Goal: Task Accomplishment & Management: Manage account settings

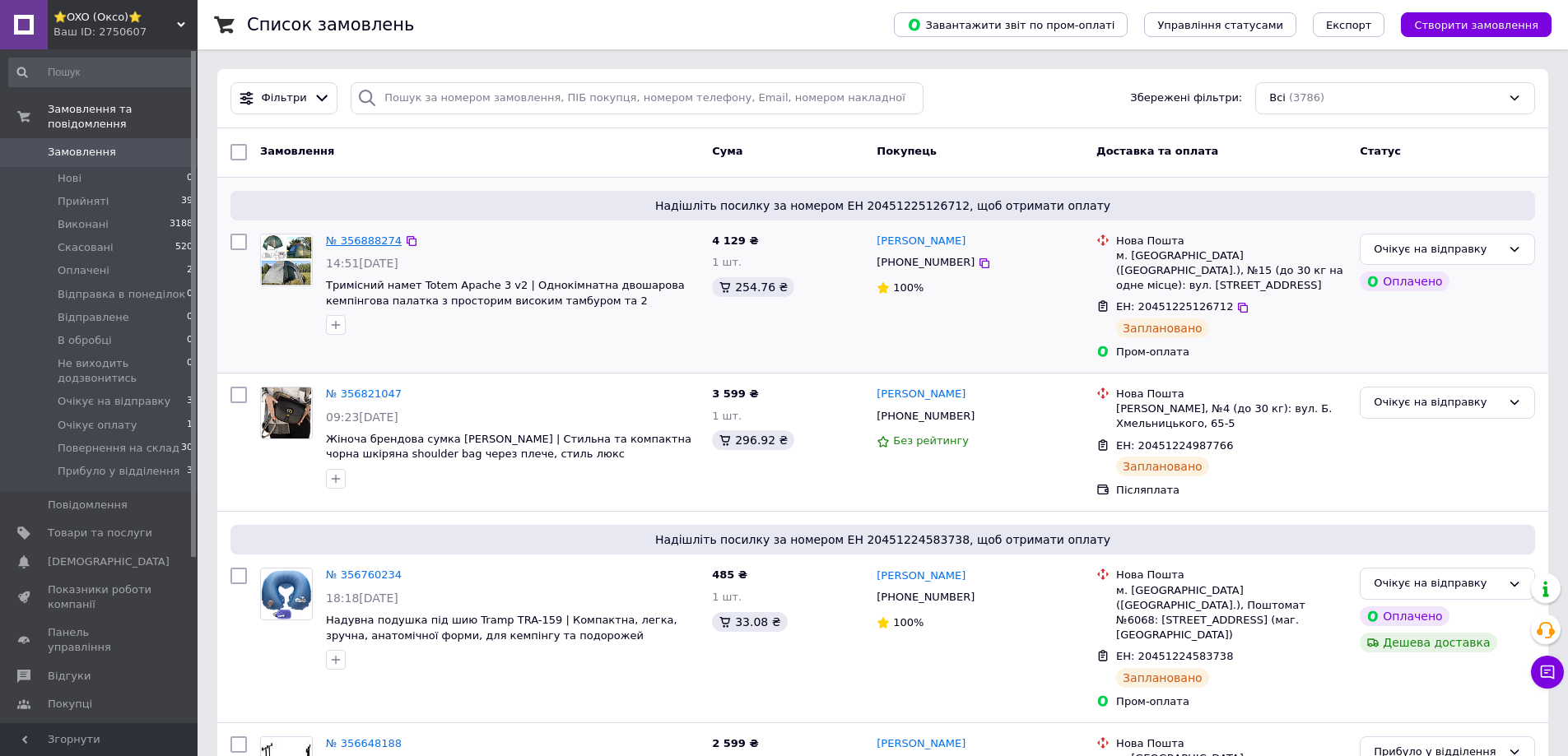
click at [370, 238] on link "№ 356888274" at bounding box center [363, 240] width 75 height 12
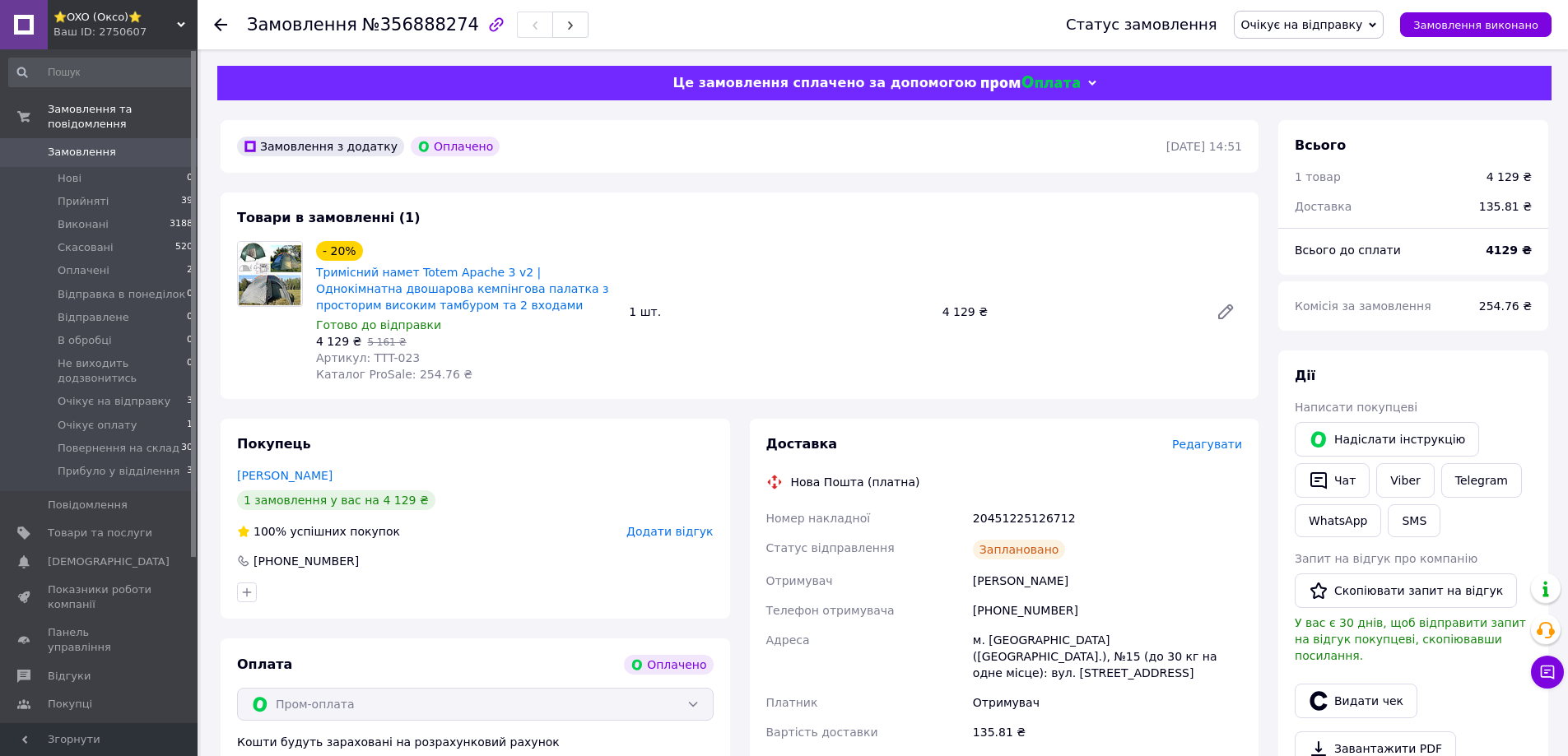
click at [365, 354] on span "Артикул: TTT-023" at bounding box center [367, 358] width 104 height 13
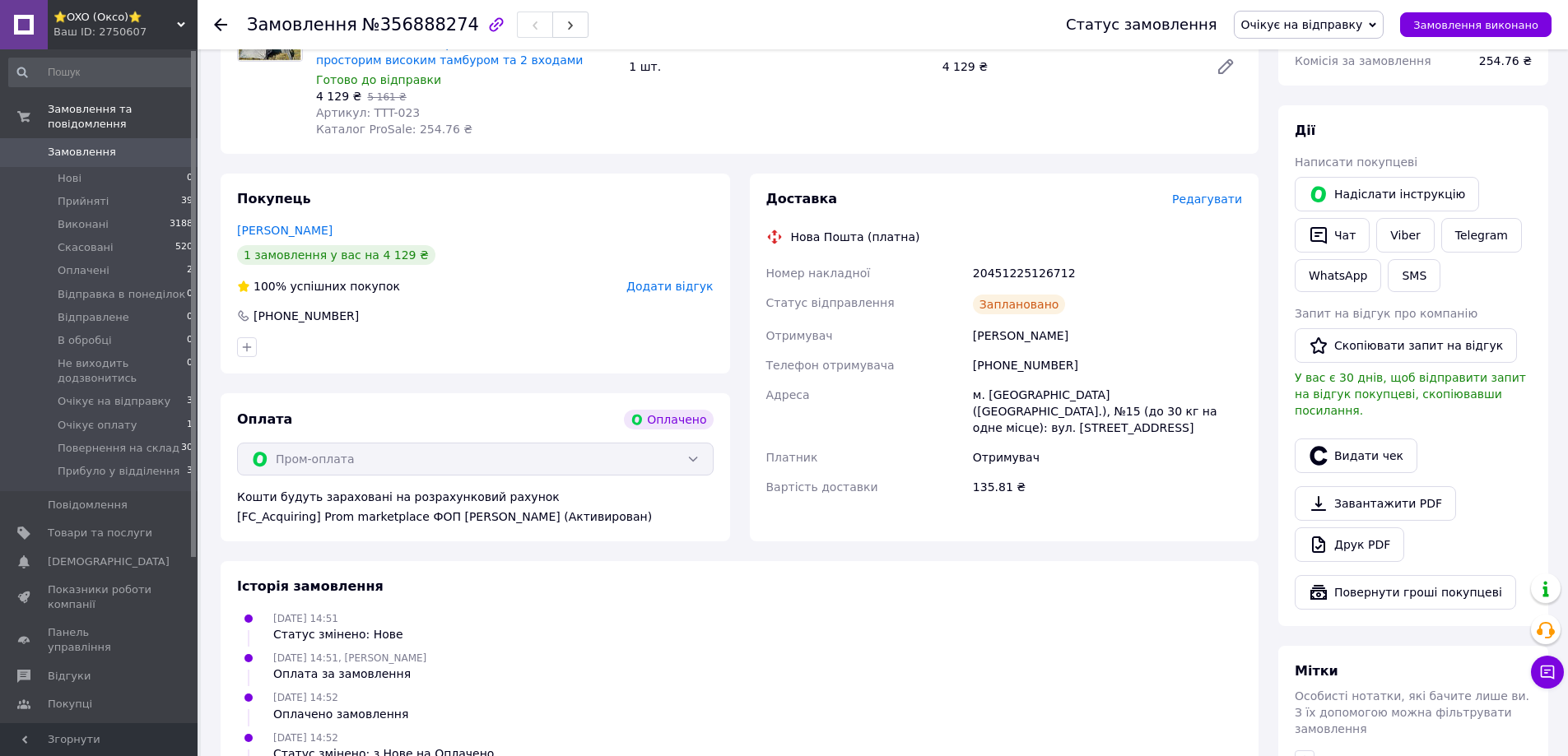
scroll to position [247, 0]
drag, startPoint x: 991, startPoint y: 335, endPoint x: 1103, endPoint y: 335, distance: 112.0
click at [1103, 335] on div "Маргарита Миновская" at bounding box center [1107, 334] width 276 height 29
copy div "Маргарита Миновская"
drag, startPoint x: 1036, startPoint y: 396, endPoint x: 973, endPoint y: 394, distance: 63.0
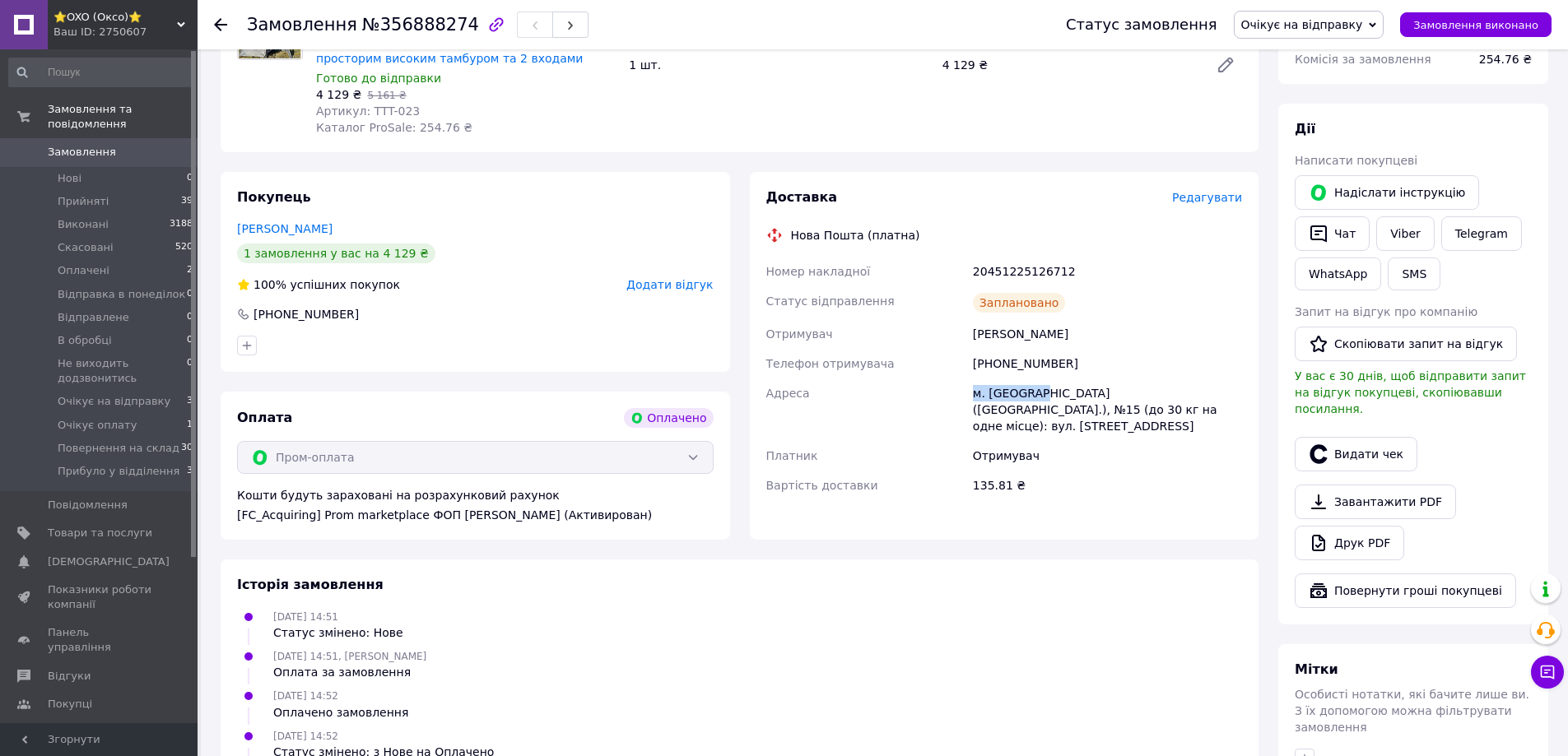
click at [973, 394] on div "м. [GEOGRAPHIC_DATA] ([GEOGRAPHIC_DATA].), №15 (до 30 кг на одне місце): вул. […" at bounding box center [1107, 410] width 276 height 62
copy div "м. Миколаїв"
drag, startPoint x: 976, startPoint y: 361, endPoint x: 1071, endPoint y: 364, distance: 95.0
click at [1071, 364] on div "[PHONE_NUMBER]" at bounding box center [1107, 363] width 276 height 29
copy div "[PHONE_NUMBER]"
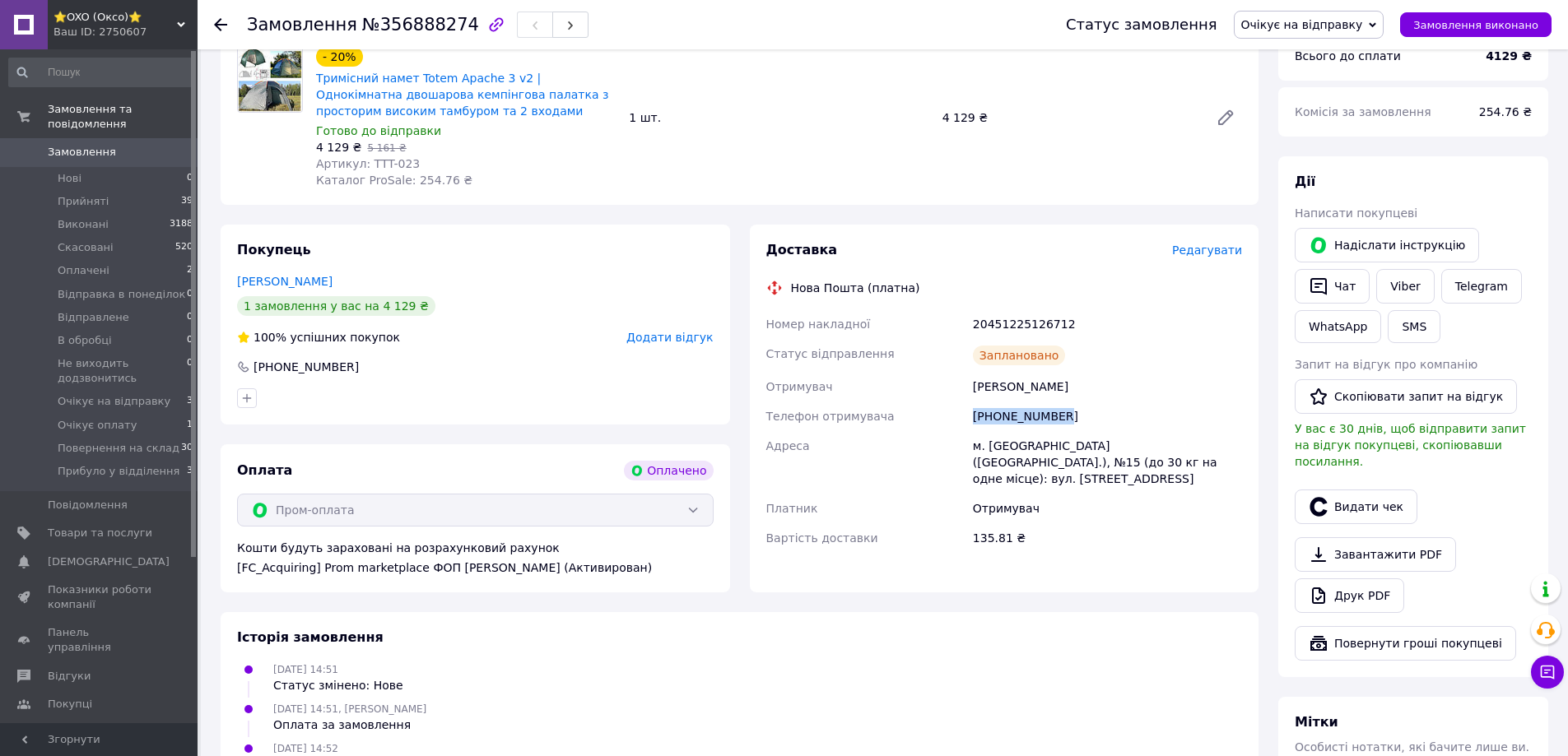
scroll to position [165, 0]
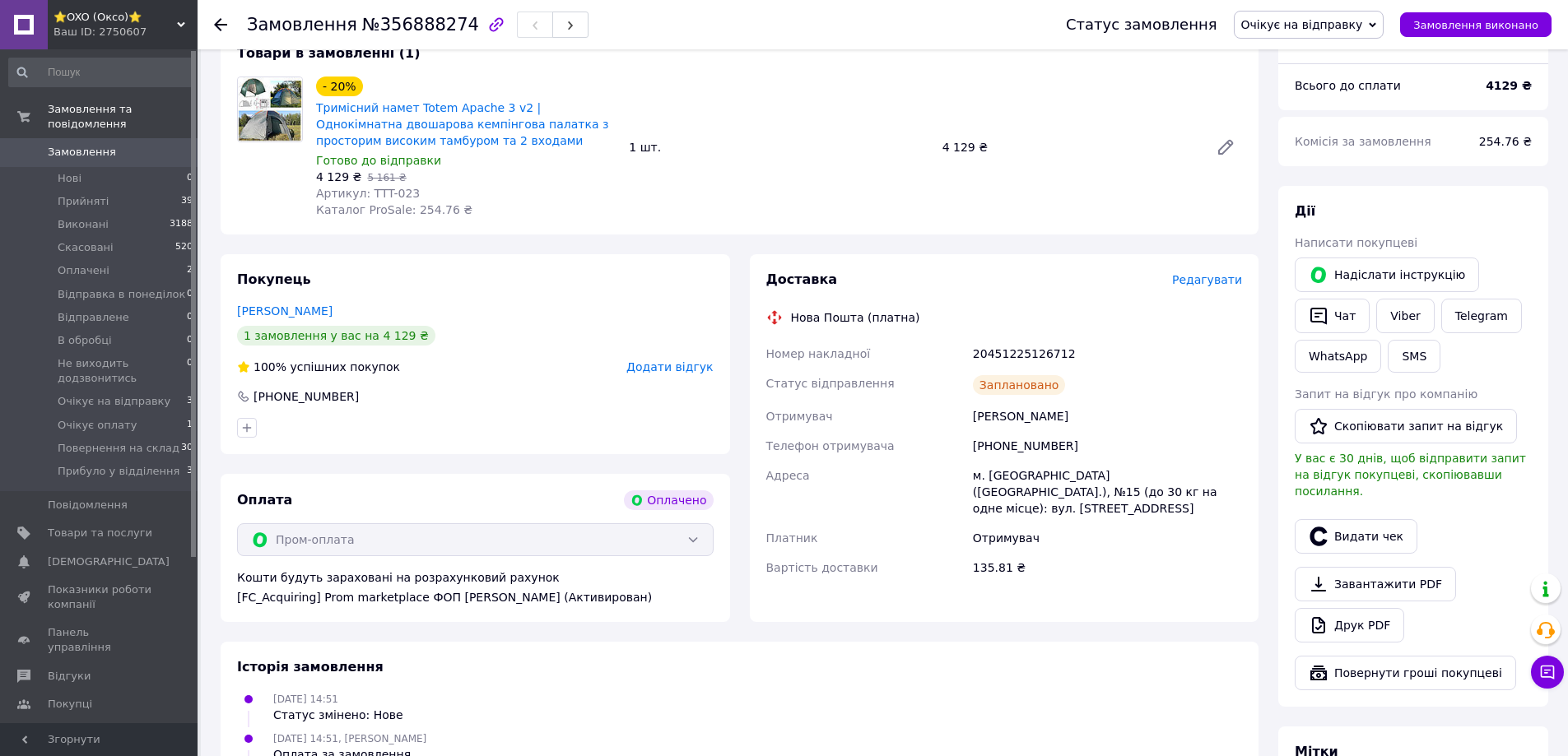
click at [444, 27] on span "№356888274" at bounding box center [421, 25] width 117 height 20
copy span "356888274"
drag, startPoint x: 405, startPoint y: 212, endPoint x: 434, endPoint y: 209, distance: 29.2
click at [434, 209] on span "Каталог ProSale: 254.76 ₴" at bounding box center [394, 209] width 156 height 13
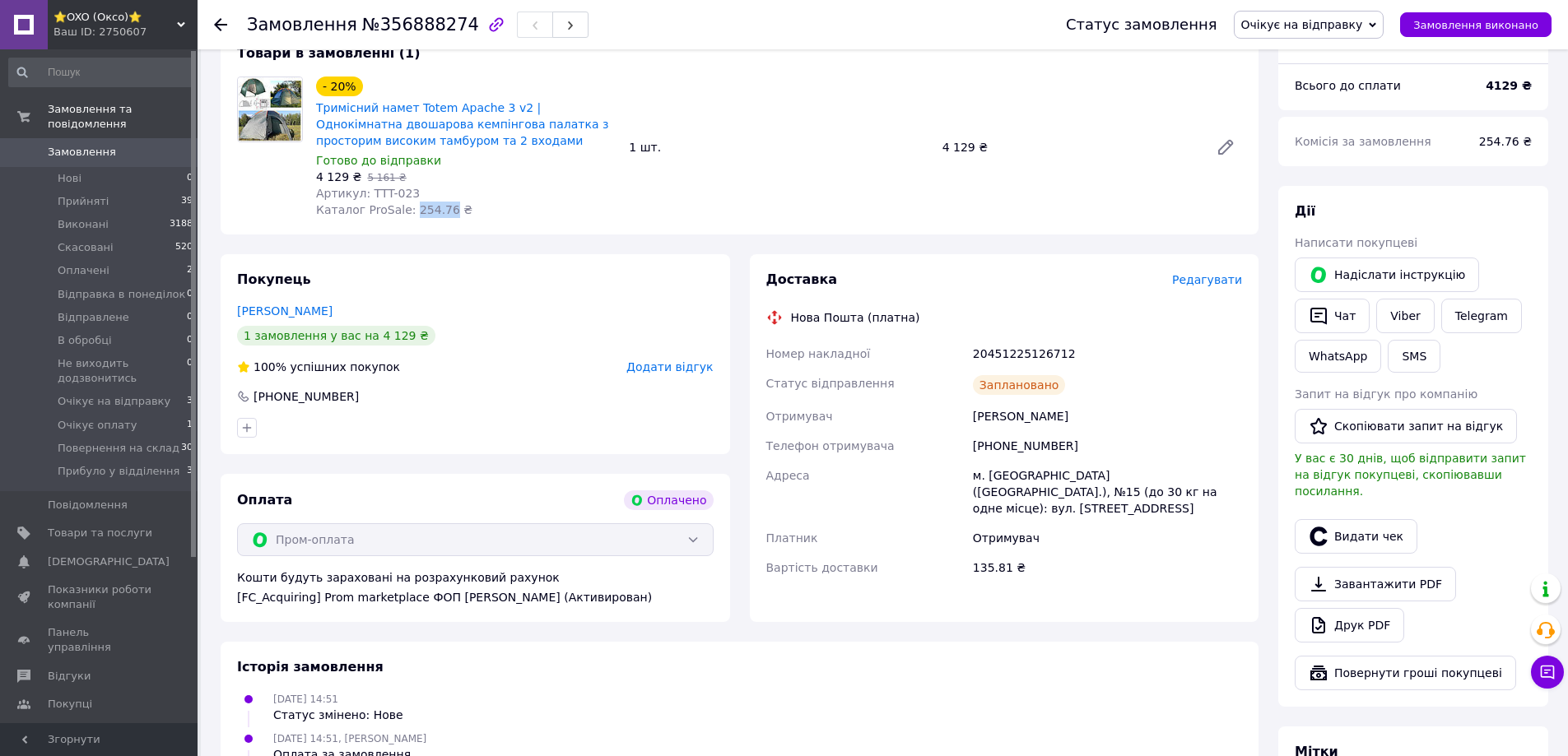
copy span "254.76"
click at [1011, 356] on div "20451225126712" at bounding box center [1107, 353] width 276 height 29
copy div "20451225126712"
drag, startPoint x: 361, startPoint y: 180, endPoint x: 401, endPoint y: 177, distance: 40.1
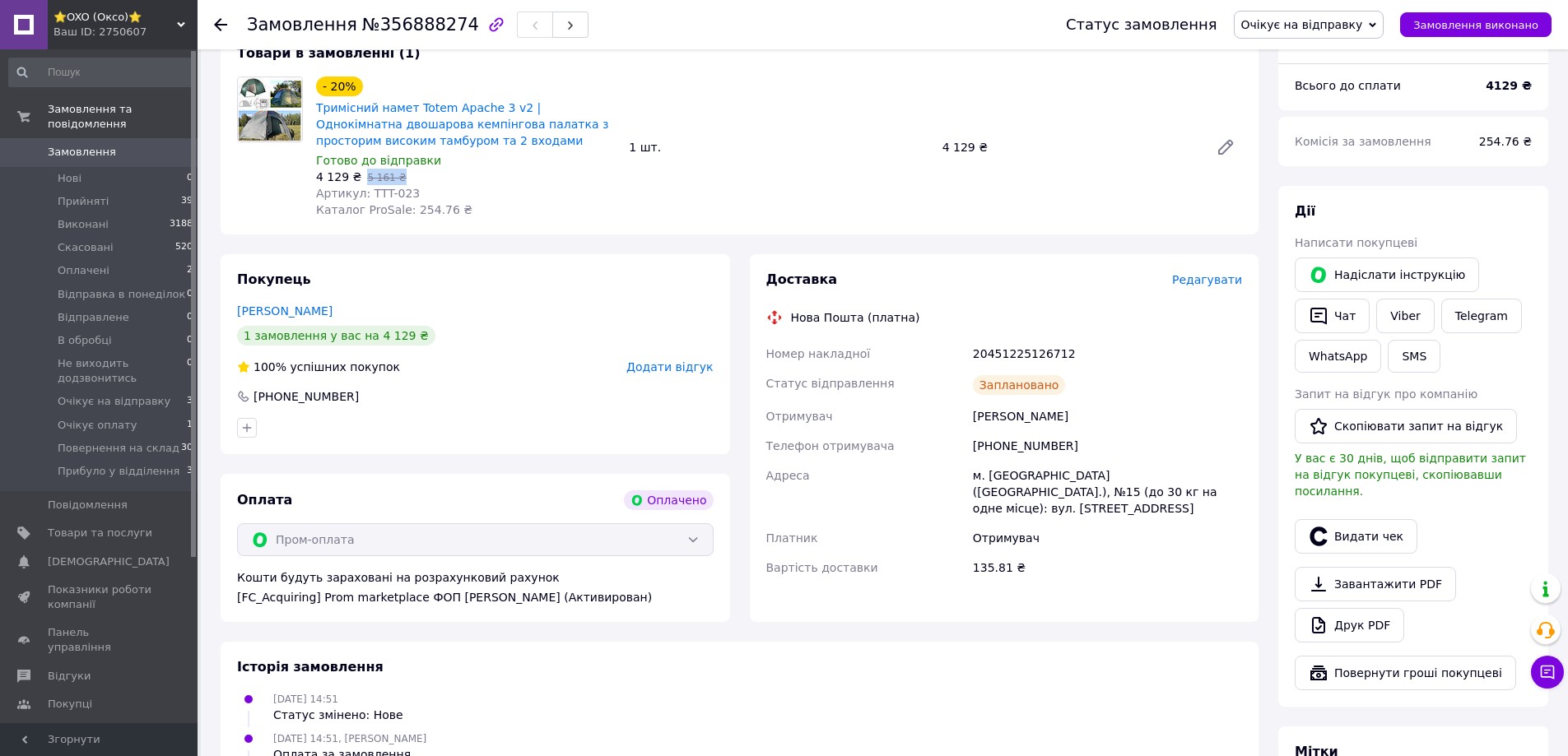
click at [401, 177] on div "4 129 ₴   5 161 ₴" at bounding box center [466, 177] width 300 height 17
copy span "5 161 ₴"
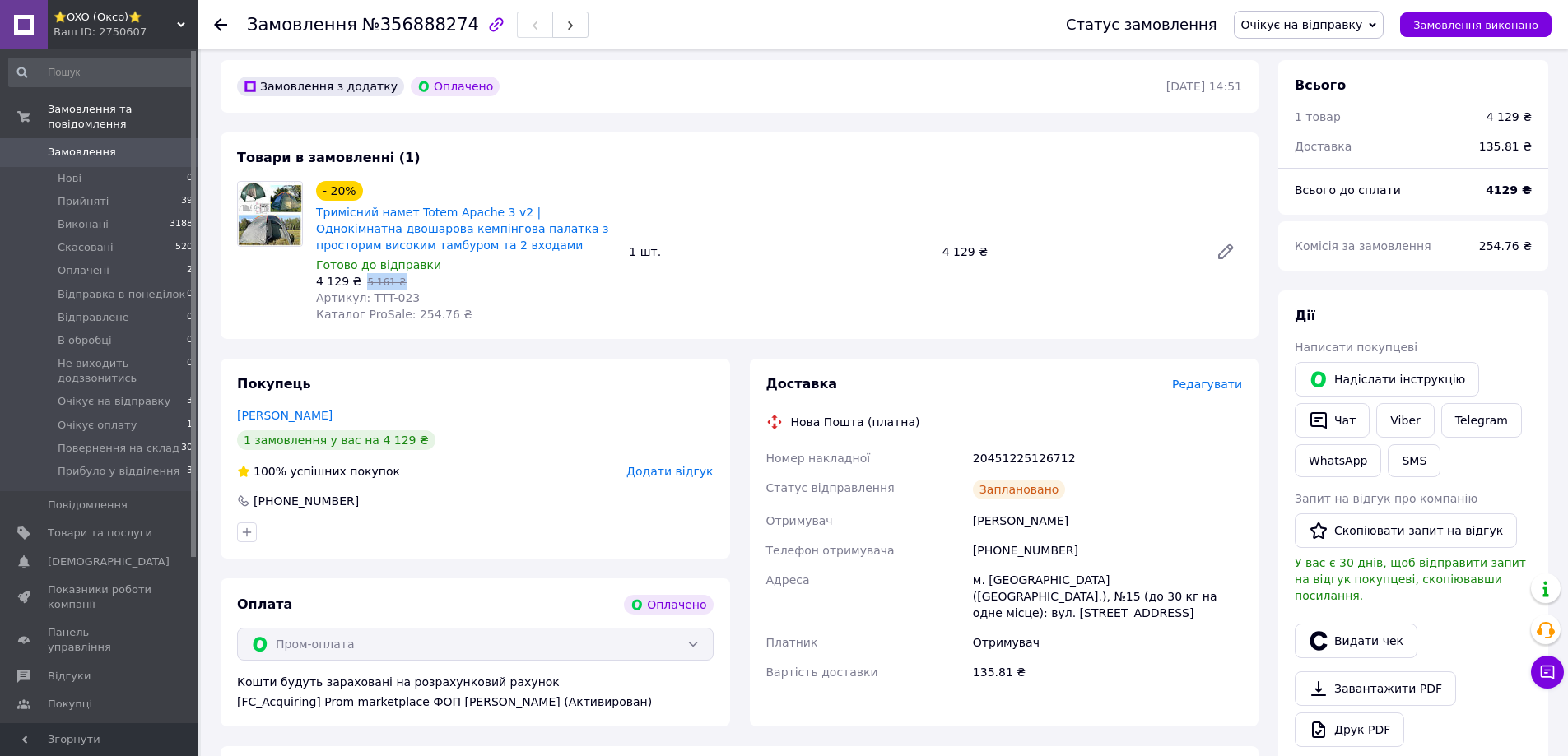
scroll to position [0, 0]
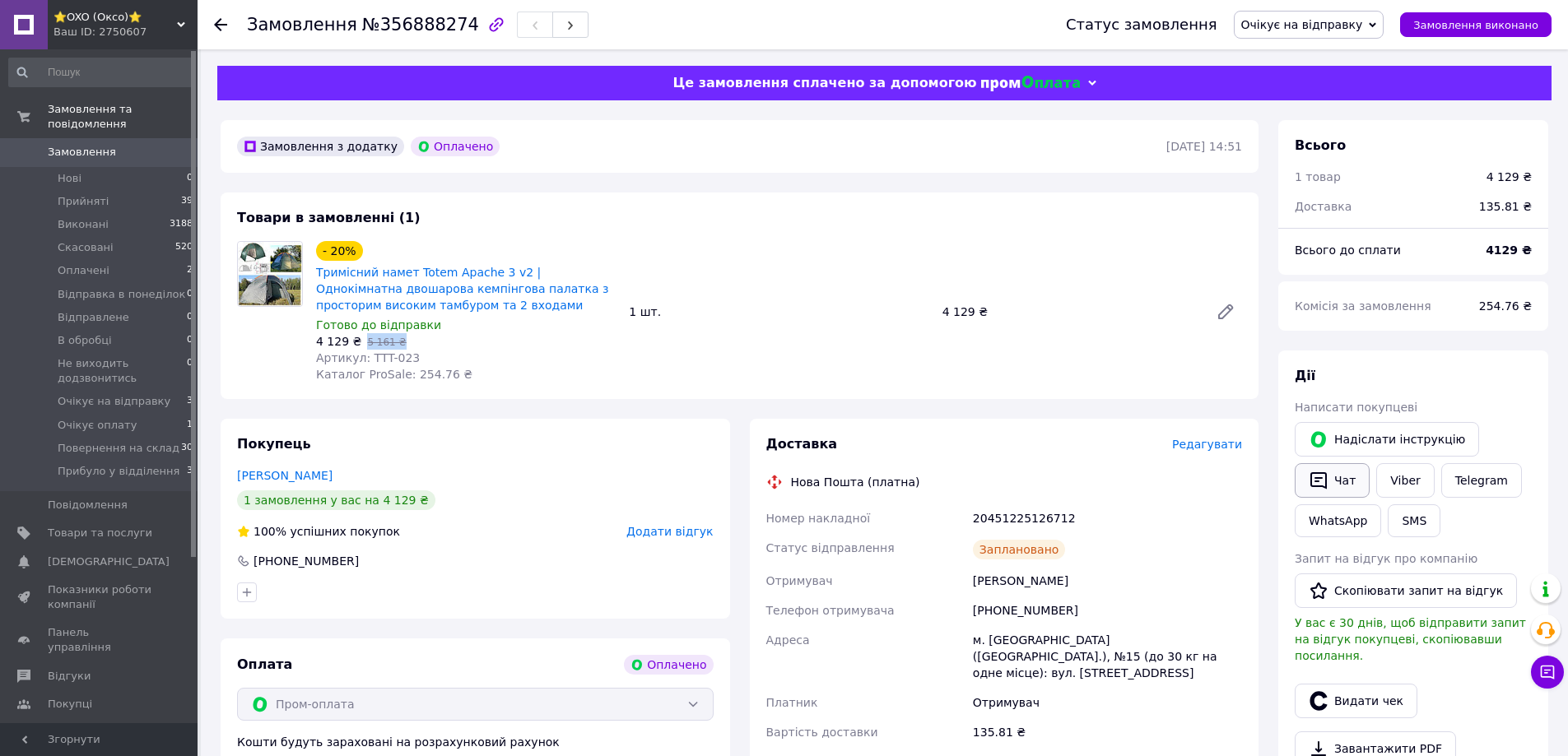
click at [1324, 485] on icon "button" at bounding box center [1319, 481] width 20 height 20
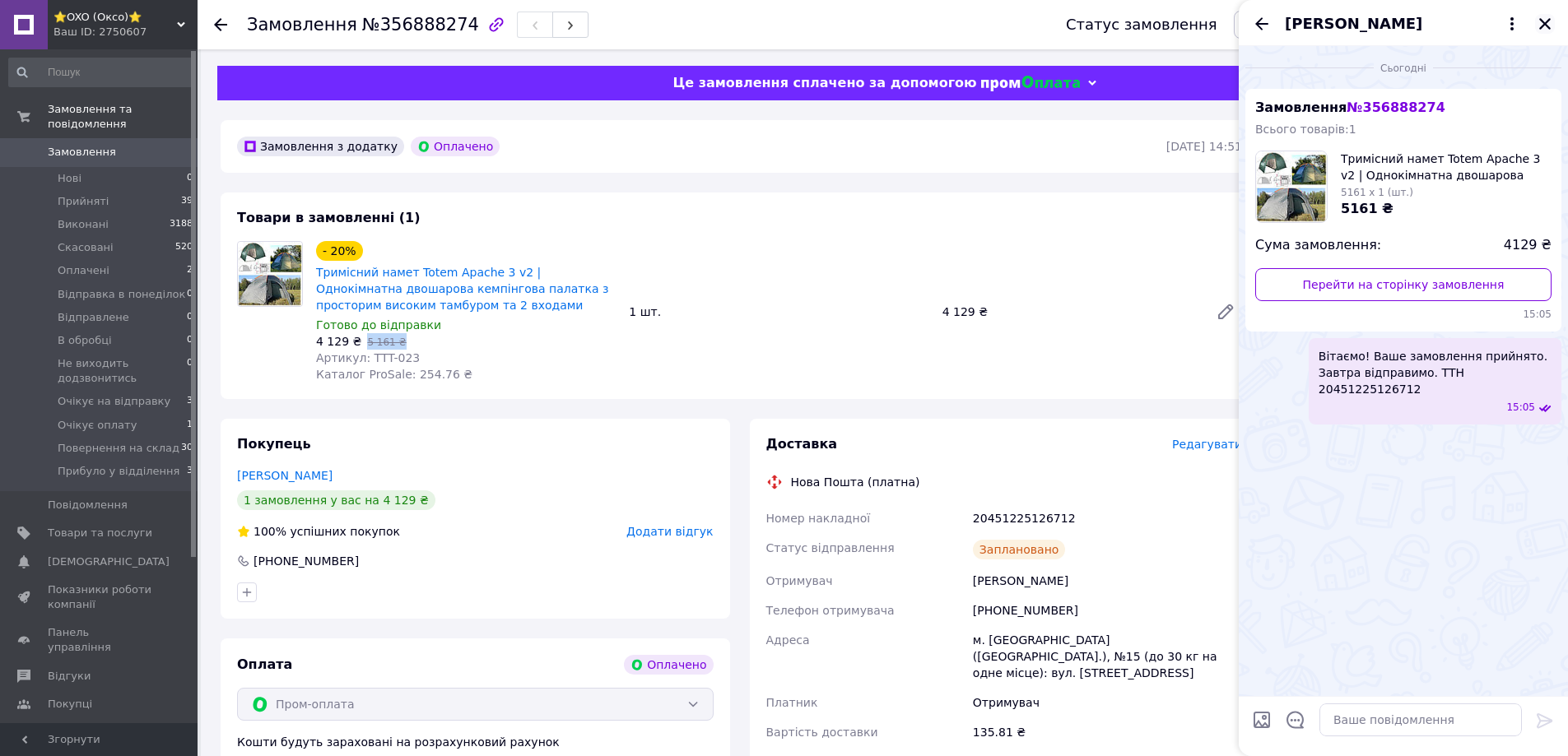
click at [1548, 19] on icon "Закрити" at bounding box center [1545, 24] width 15 height 15
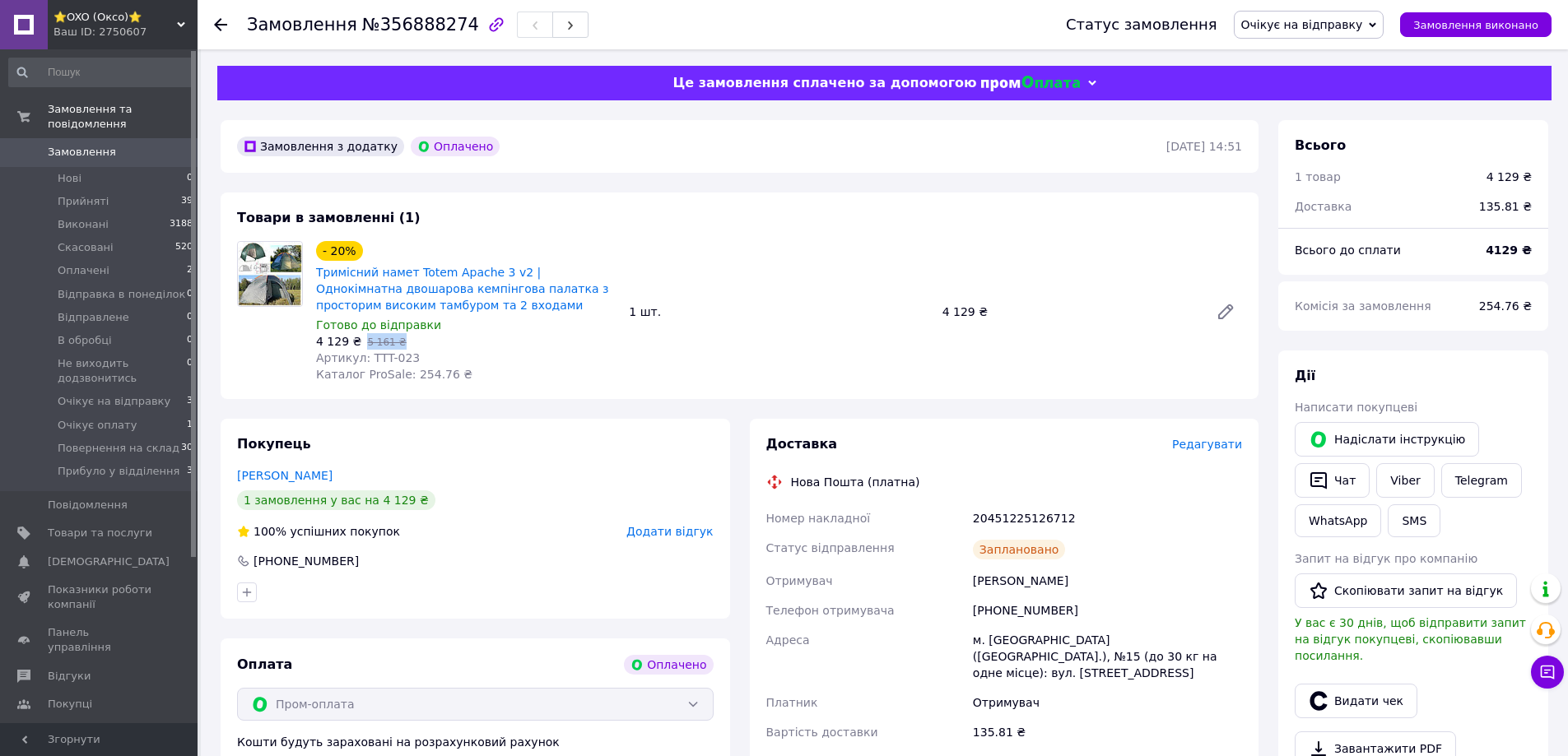
click at [57, 145] on span "Замовлення" at bounding box center [82, 152] width 68 height 15
